Goal: Find specific page/section: Find specific page/section

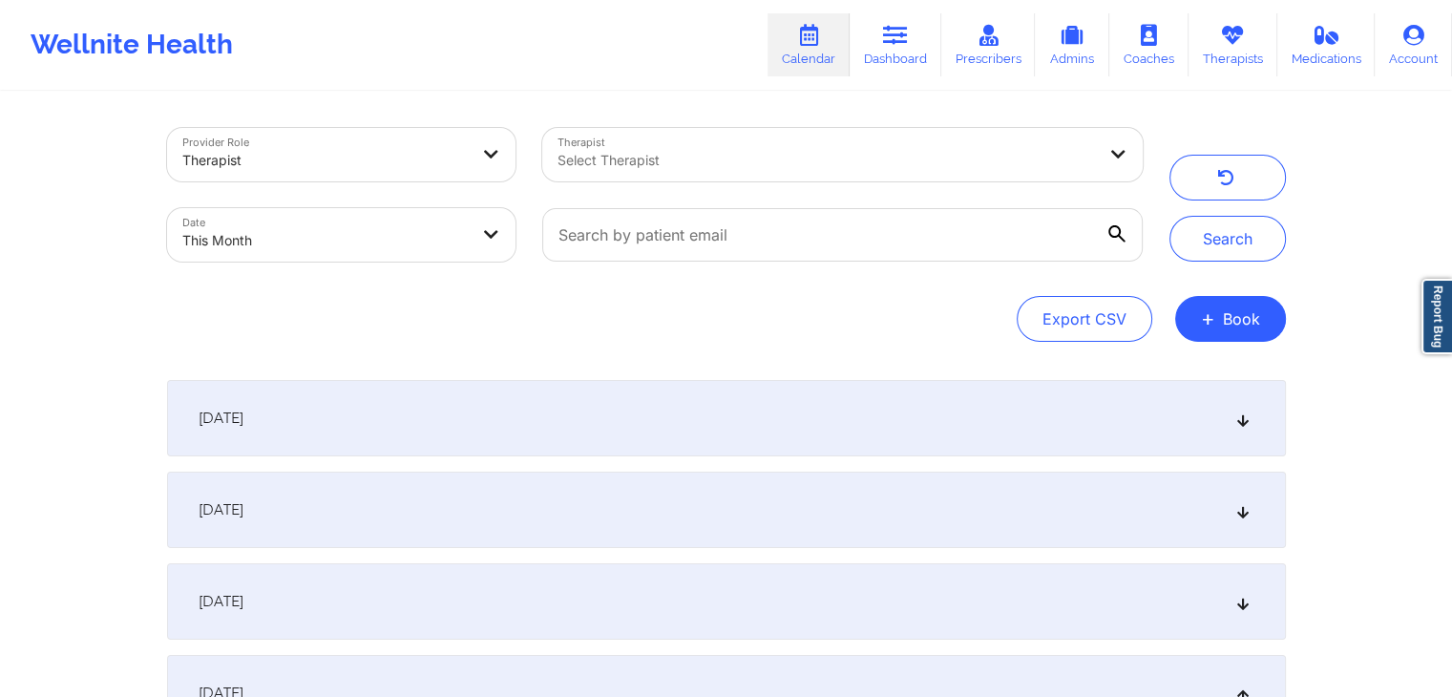
click at [387, 227] on body "Wellnite Health Calendar Dashboard Prescribers Admins Coaches Therapists Medica…" at bounding box center [726, 348] width 1452 height 697
select select "2025-8"
select select "2025-9"
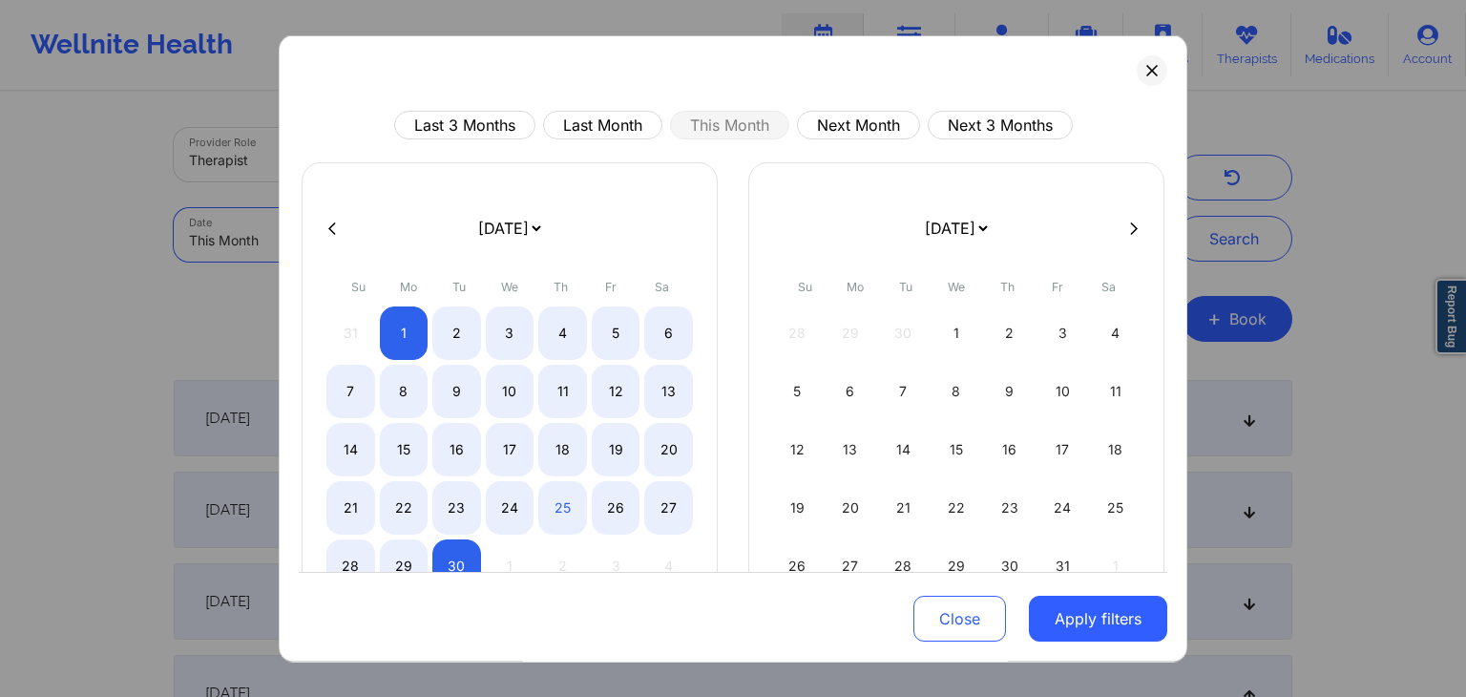
click at [329, 234] on icon at bounding box center [332, 227] width 8 height 14
select select "2025-7"
select select "2025-8"
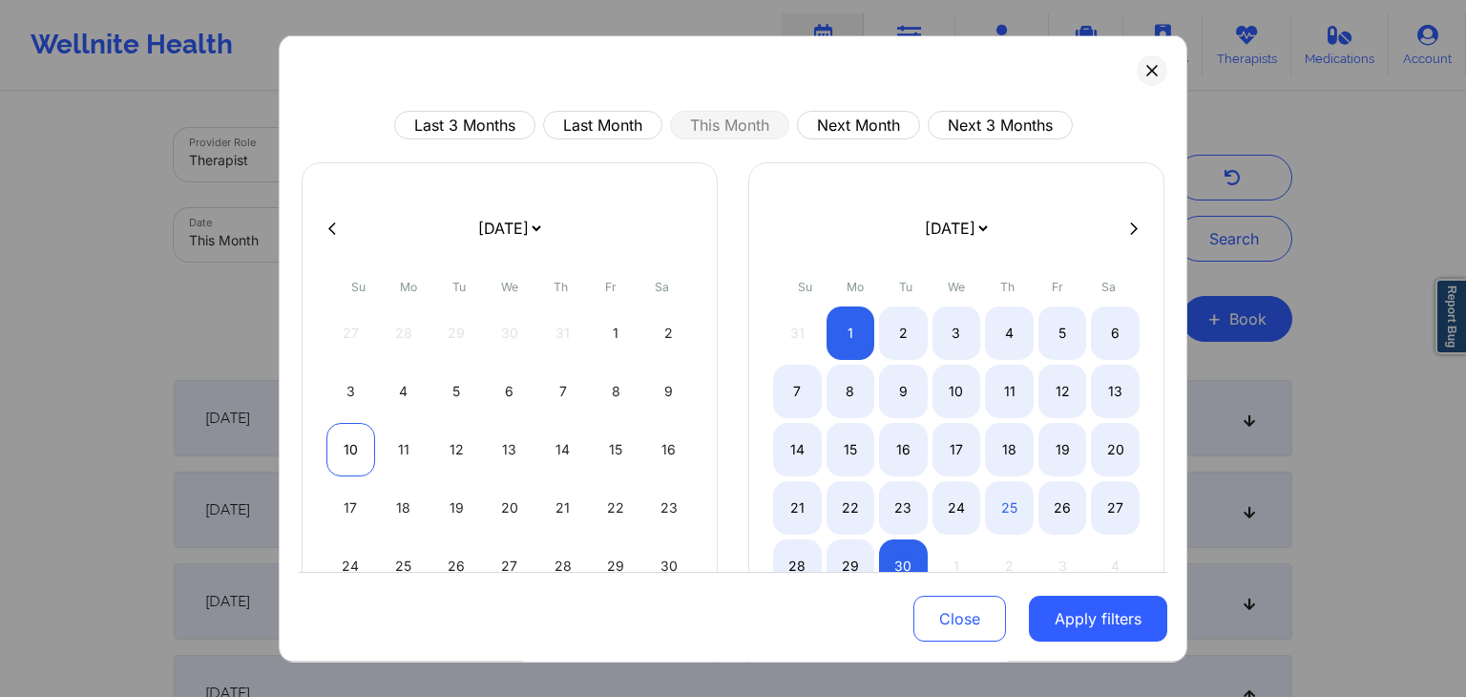
click at [359, 440] on div "10" at bounding box center [350, 449] width 49 height 53
select select "2025-7"
select select "2025-8"
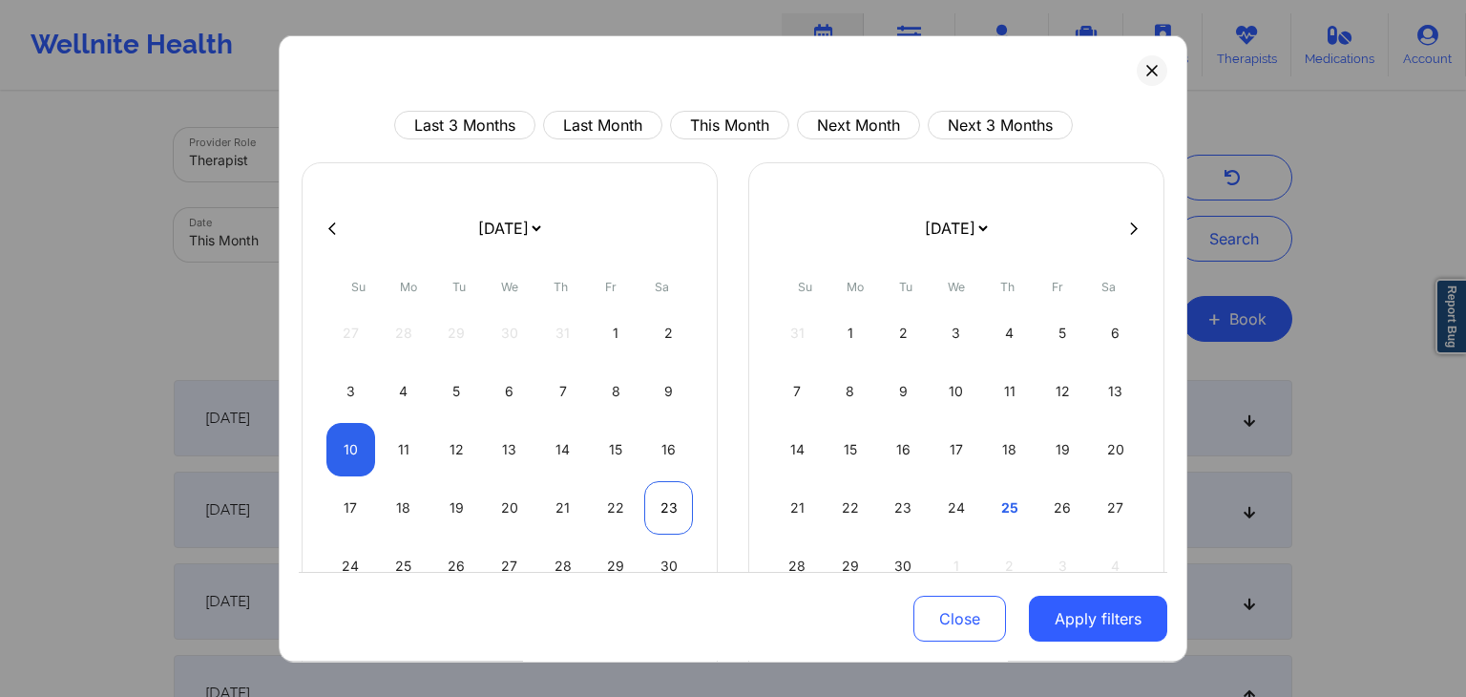
select select "2025-7"
select select "2025-8"
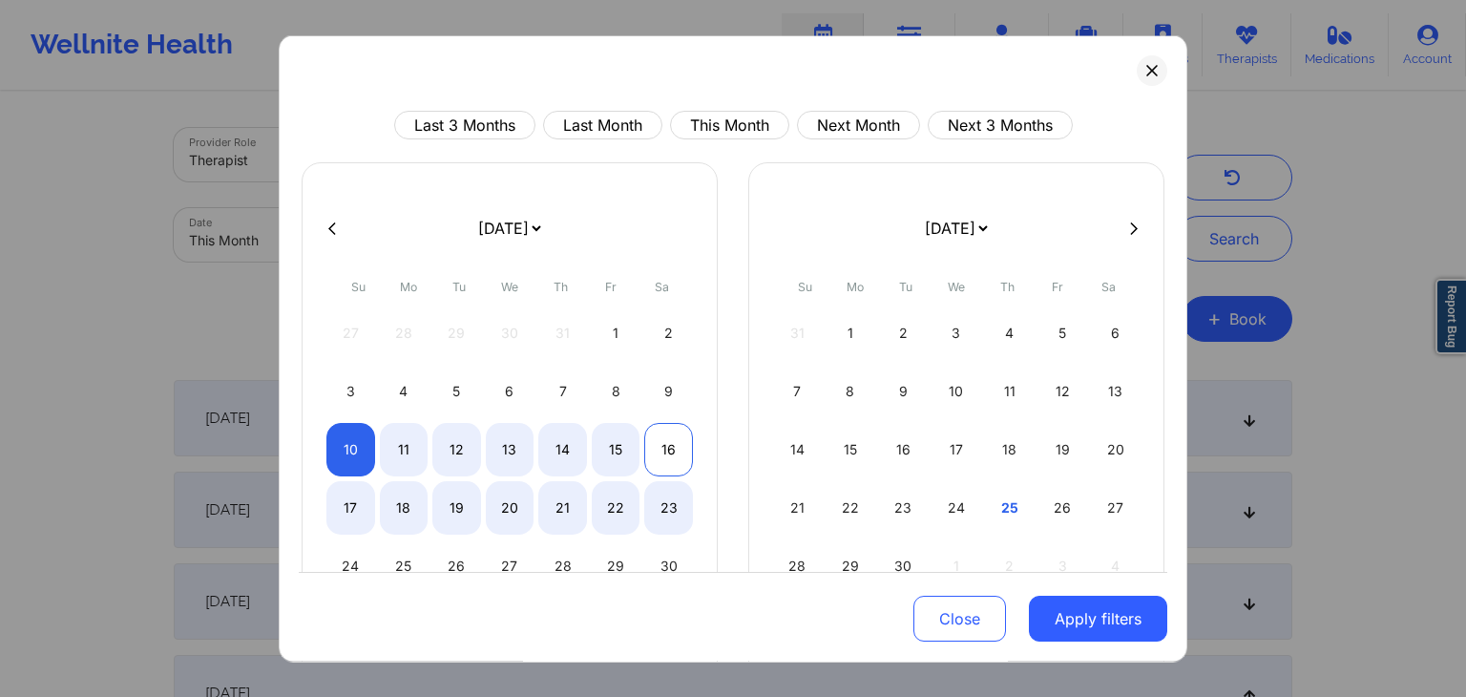
select select "2025-7"
select select "2025-8"
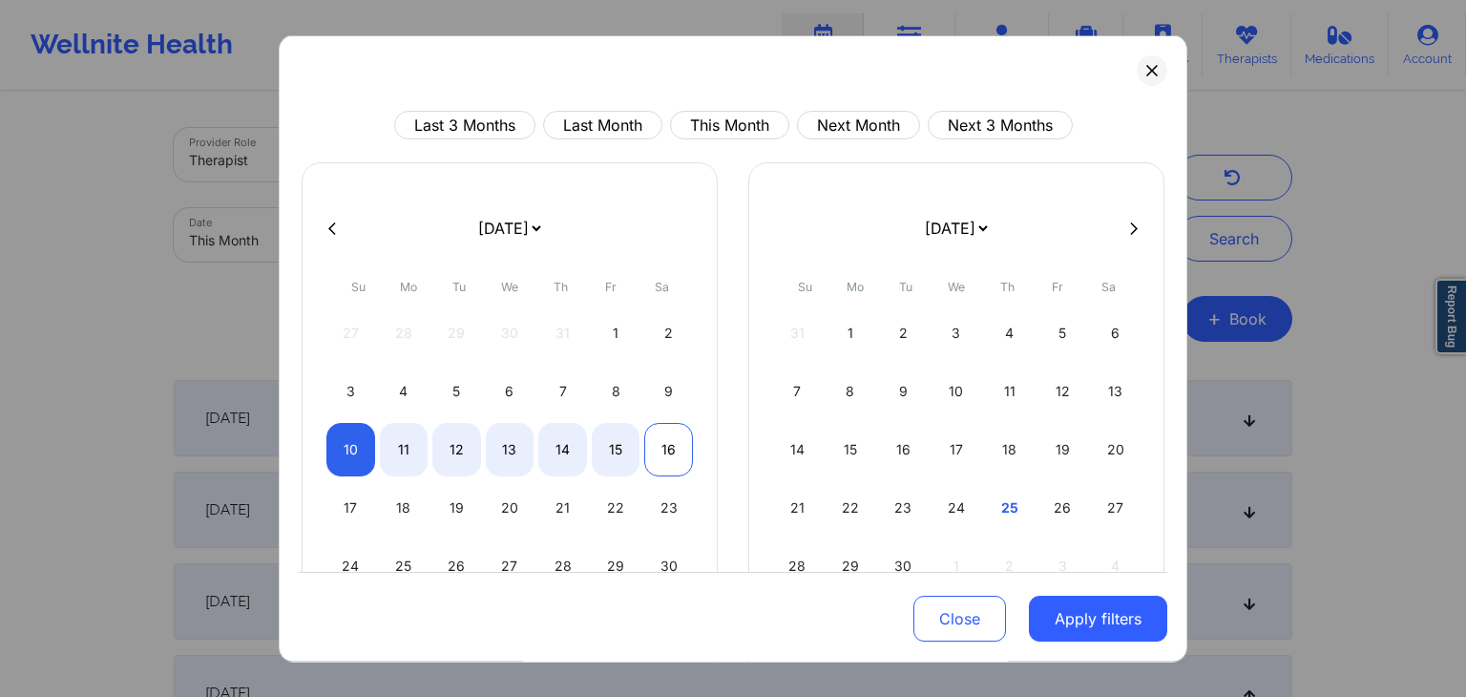
click at [668, 452] on div "16" at bounding box center [668, 449] width 49 height 53
select select "2025-7"
select select "2025-8"
click at [1118, 633] on button "Apply filters" at bounding box center [1098, 619] width 138 height 46
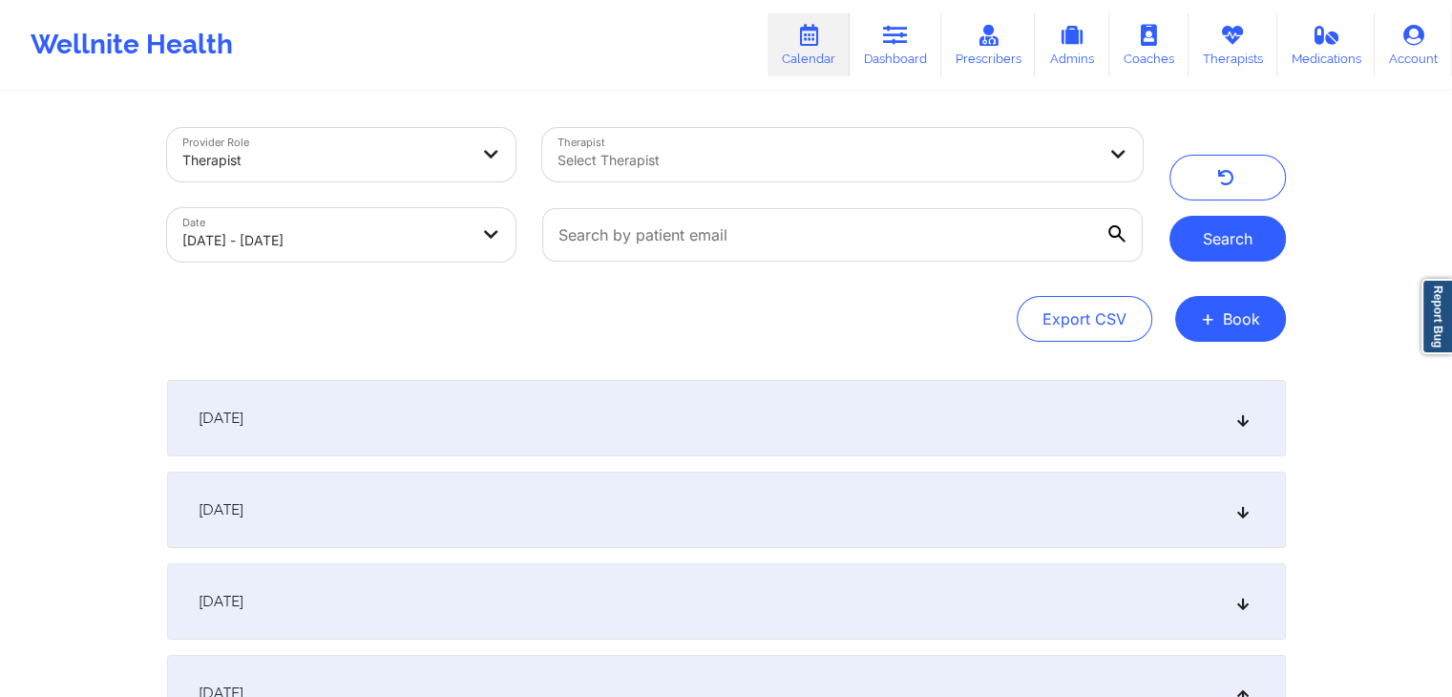
click at [1248, 244] on button "Search" at bounding box center [1227, 239] width 116 height 46
click at [657, 439] on div "[DATE]" at bounding box center [726, 418] width 1118 height 76
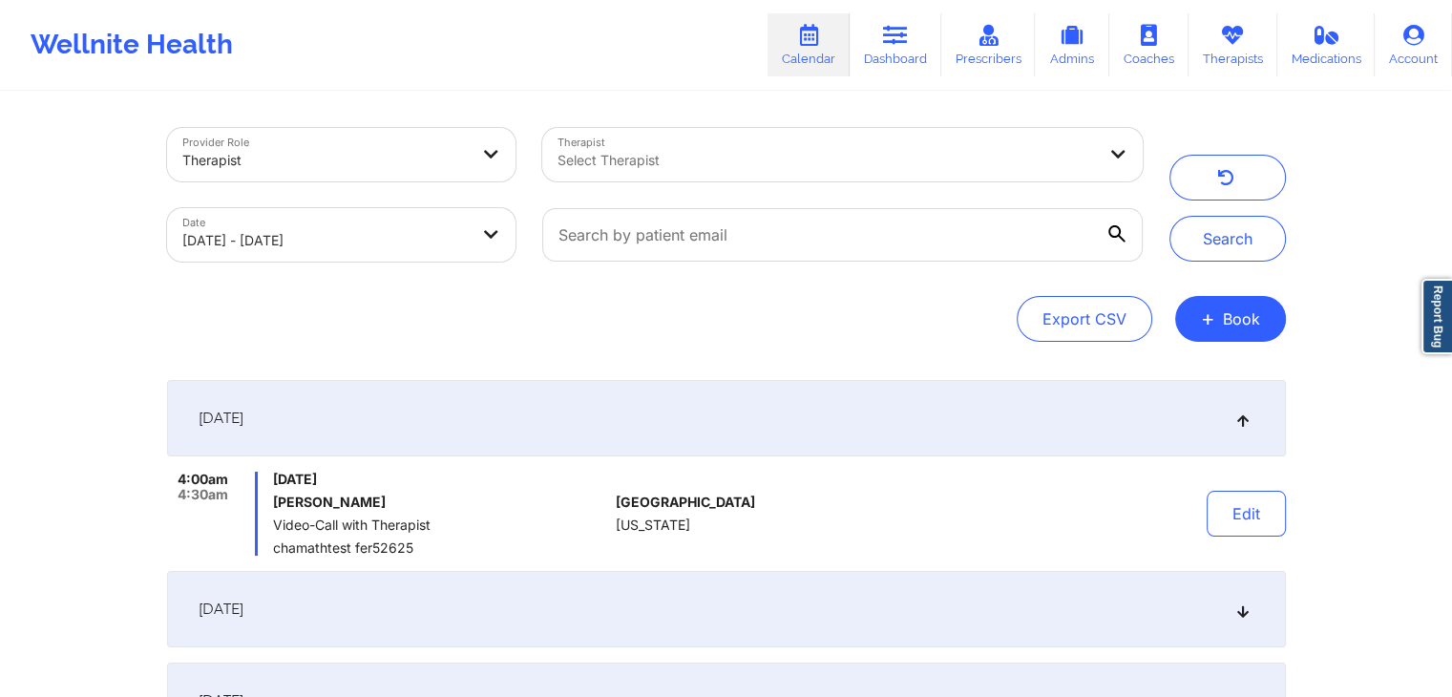
click at [691, 608] on div "[DATE]" at bounding box center [726, 609] width 1118 height 76
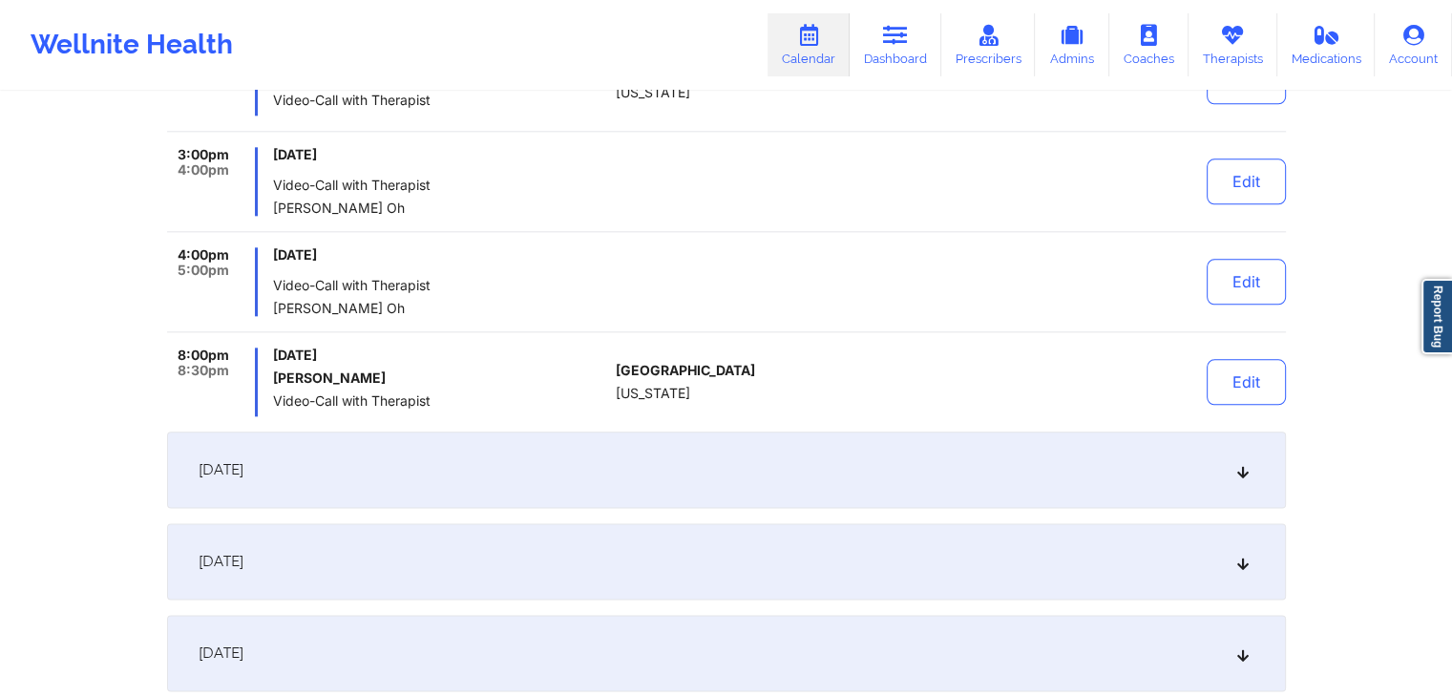
click at [805, 449] on div "[DATE]" at bounding box center [726, 469] width 1118 height 76
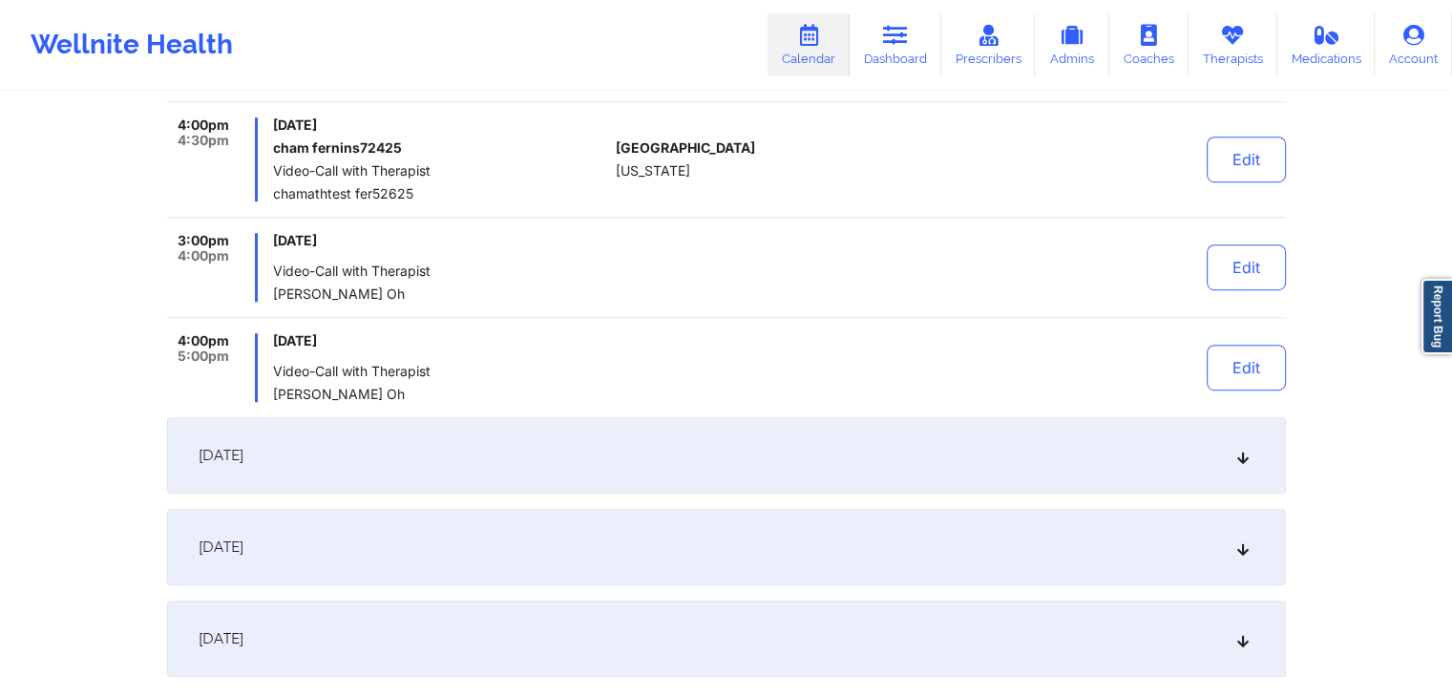
click at [806, 459] on div "[DATE]" at bounding box center [726, 455] width 1118 height 76
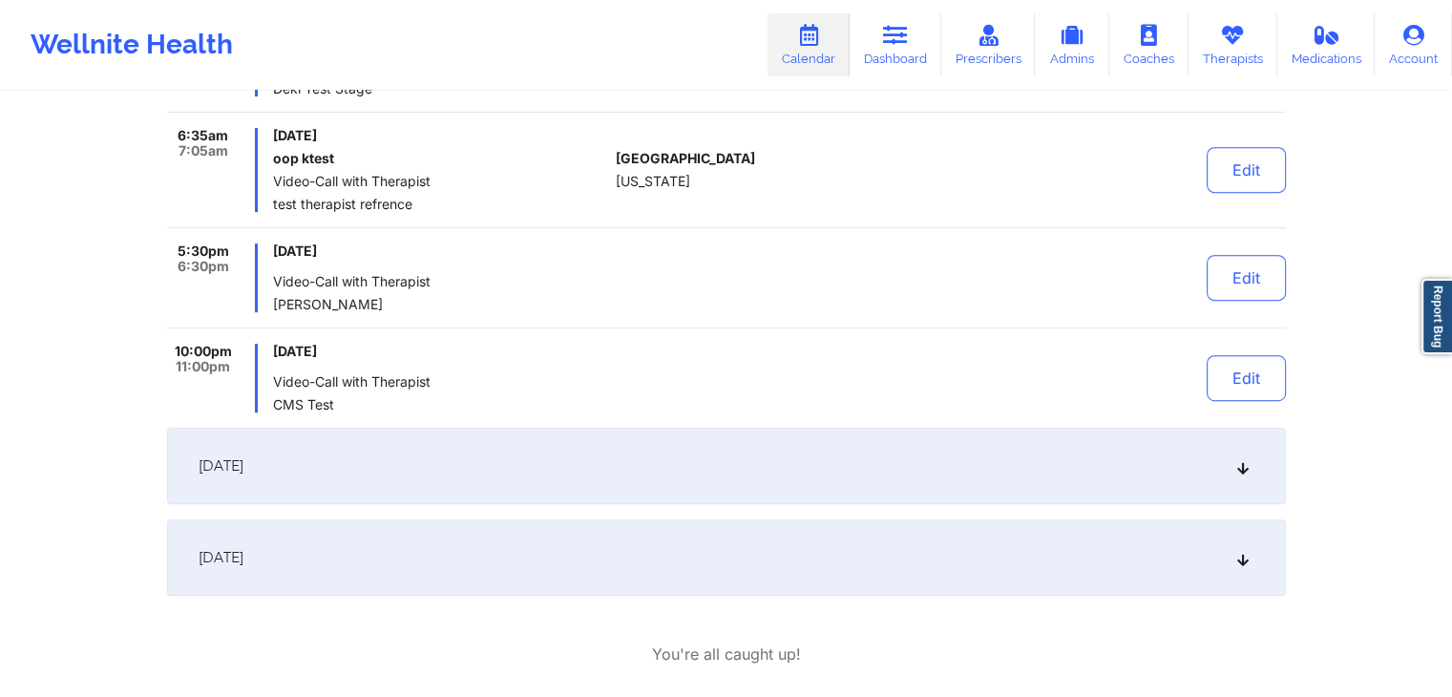
scroll to position [986, 0]
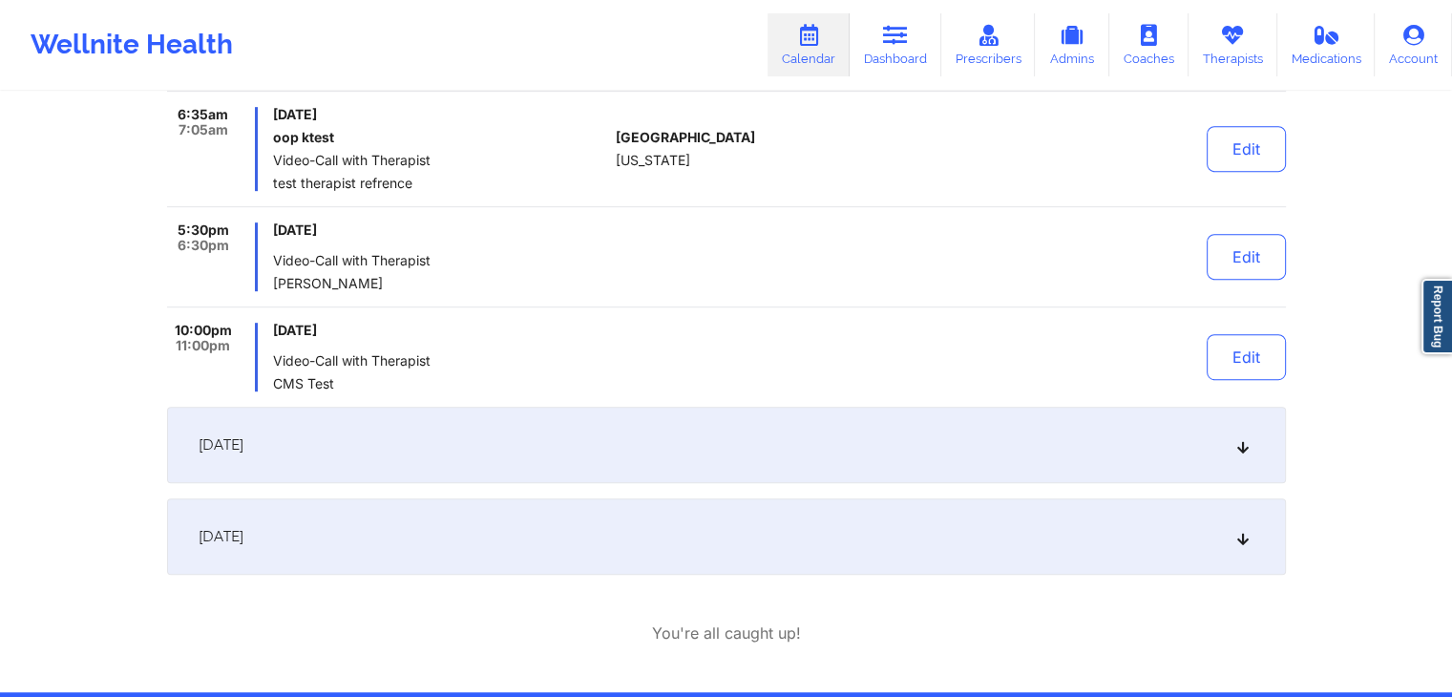
click at [720, 449] on div "[DATE]" at bounding box center [726, 445] width 1118 height 76
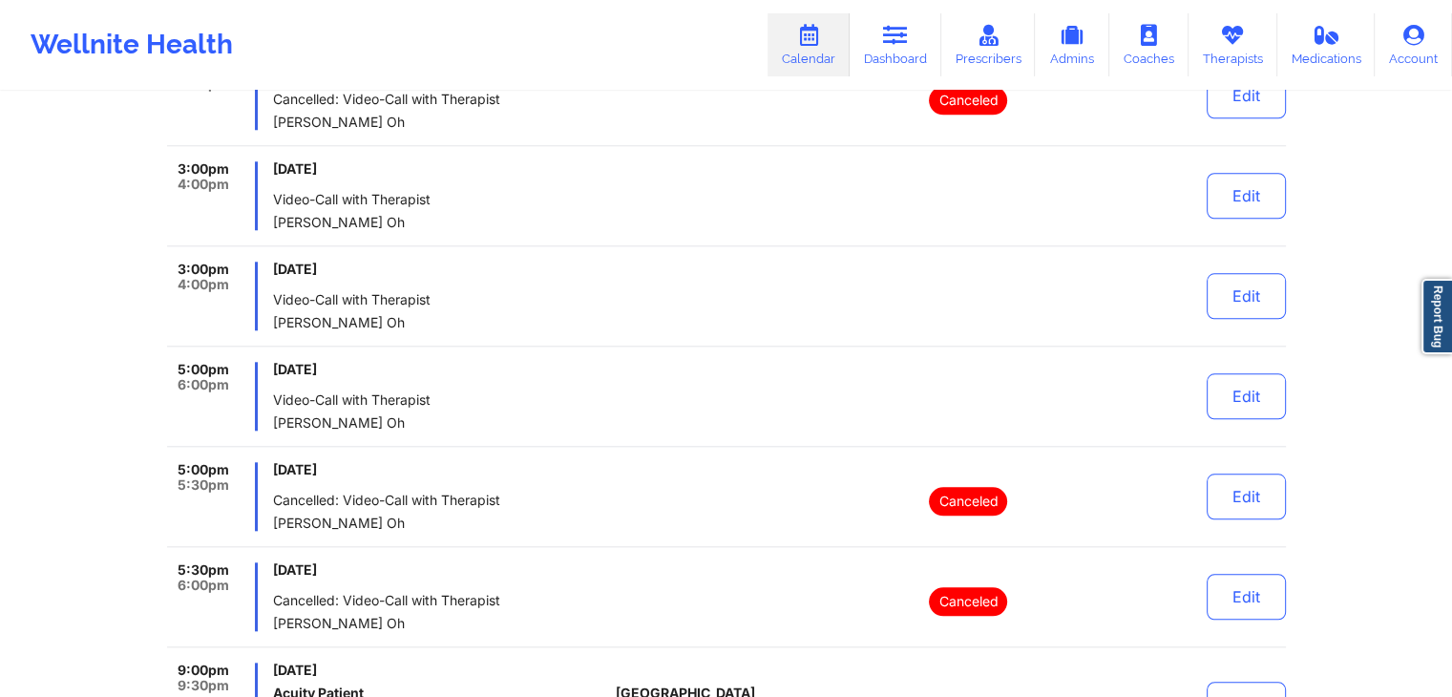
scroll to position [2304, 0]
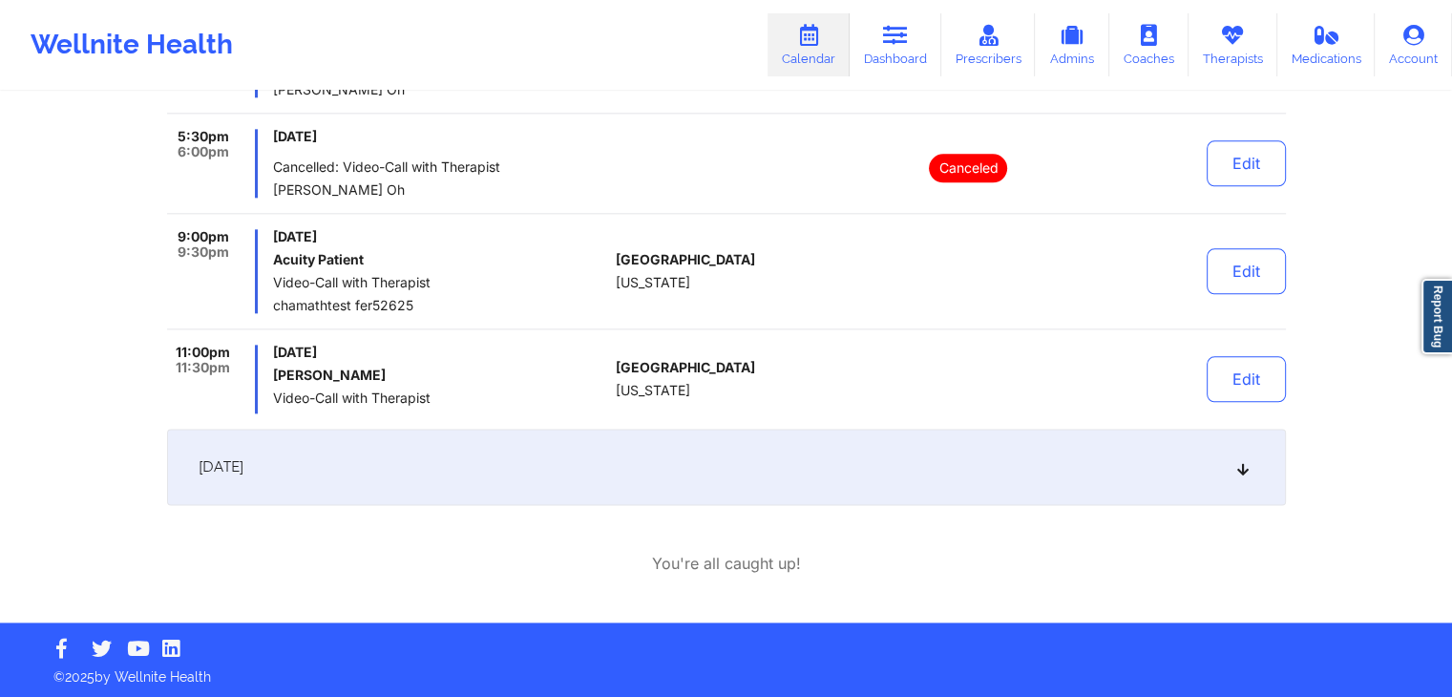
click at [720, 449] on div "[DATE]" at bounding box center [726, 467] width 1118 height 76
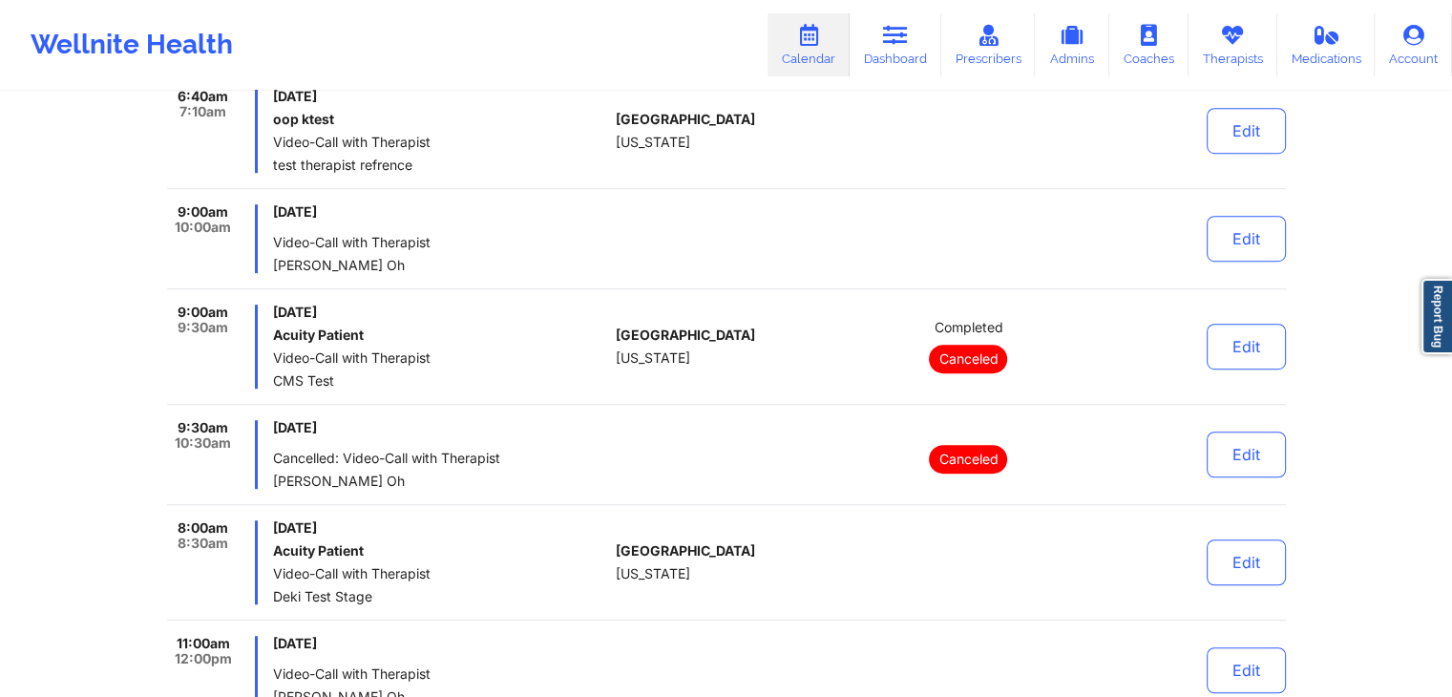
scroll to position [1174, 0]
